Goal: Navigation & Orientation: Find specific page/section

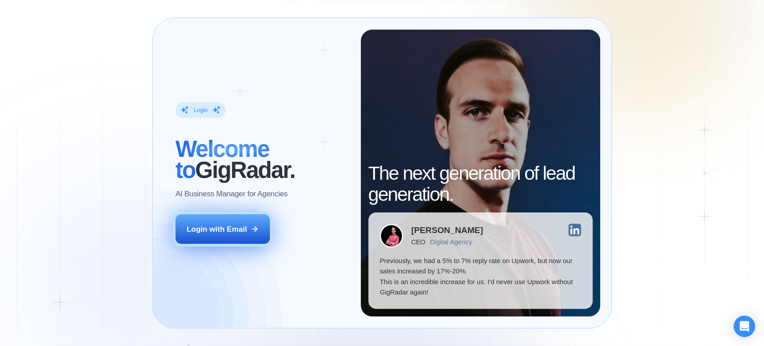
click at [213, 228] on div "Login with Email" at bounding box center [217, 229] width 60 height 10
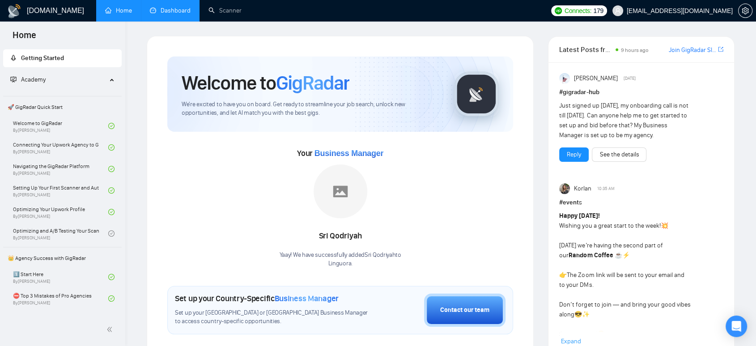
click at [167, 14] on link "Dashboard" at bounding box center [170, 11] width 41 height 8
